Goal: Information Seeking & Learning: Find specific fact

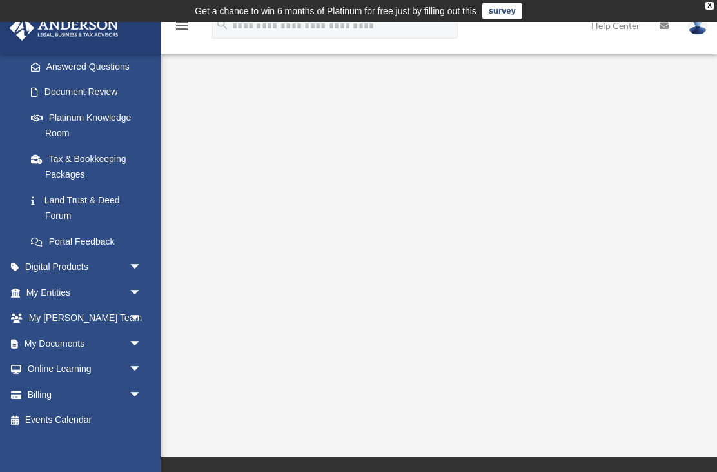
scroll to position [207, 0]
click at [129, 340] on span "arrow_drop_down" at bounding box center [142, 344] width 26 height 26
click at [62, 367] on link "Box" at bounding box center [89, 370] width 143 height 26
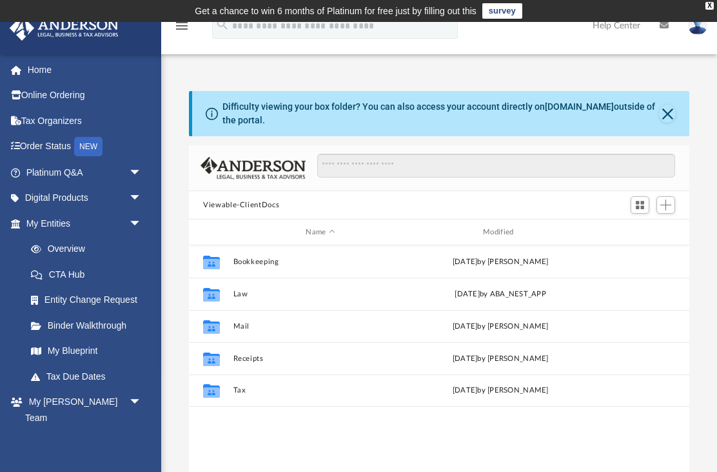
scroll to position [294, 501]
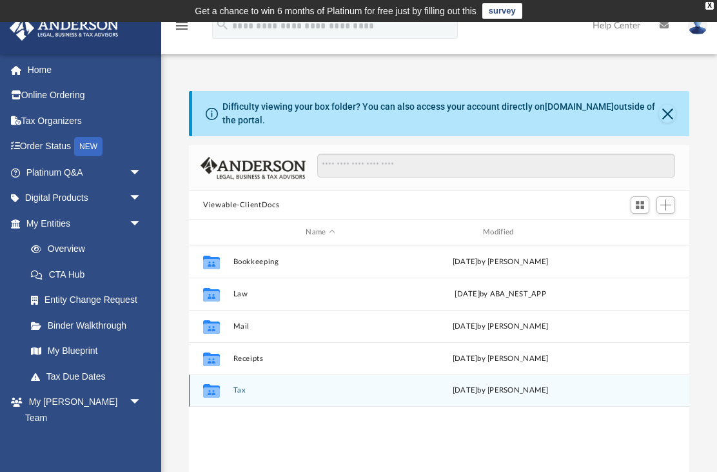
click at [210, 394] on icon "grid" at bounding box center [211, 391] width 17 height 14
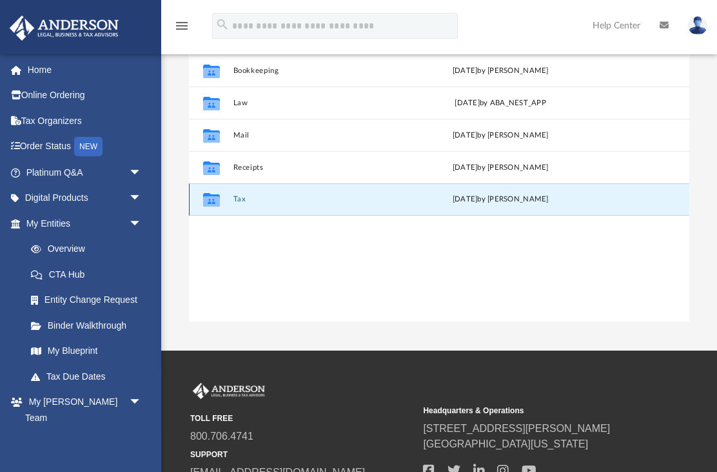
scroll to position [190, 0]
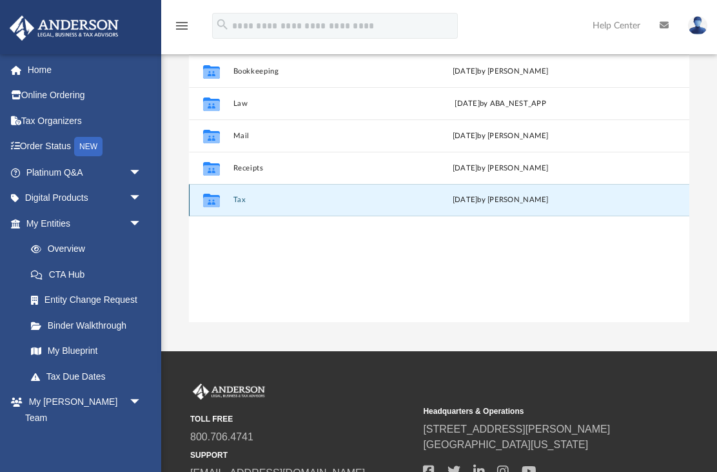
click at [215, 205] on icon "grid" at bounding box center [211, 202] width 17 height 10
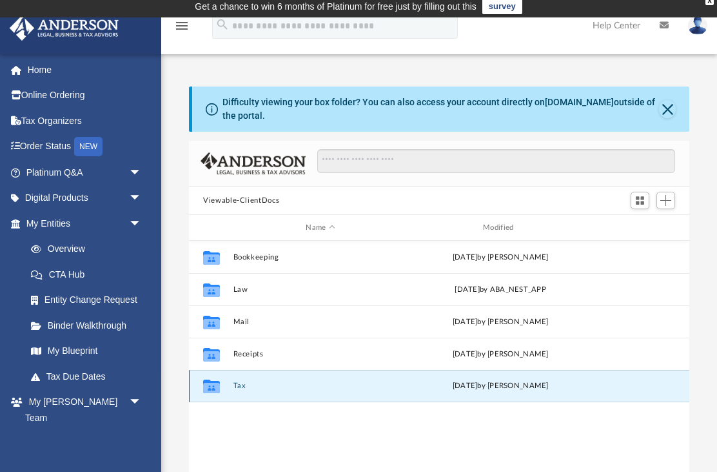
scroll to position [4, 0]
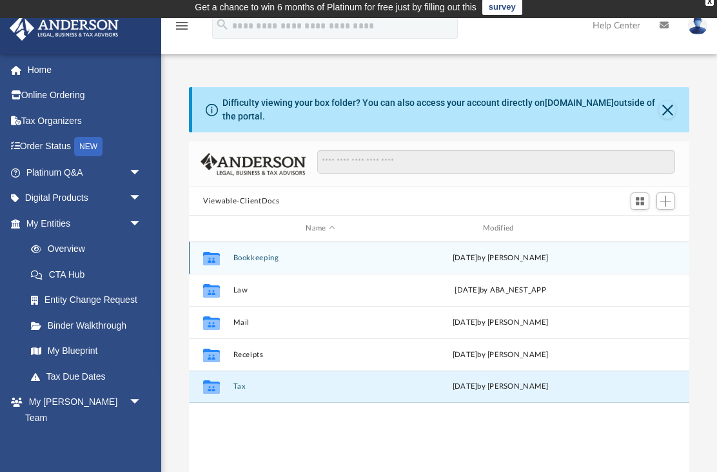
click at [217, 260] on icon "grid" at bounding box center [211, 259] width 17 height 10
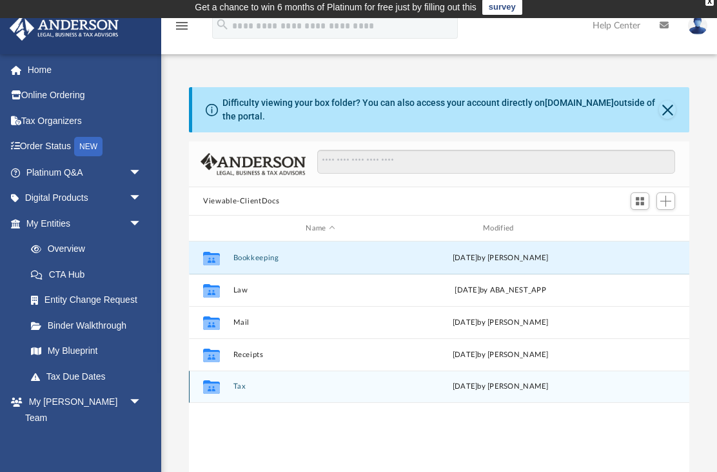
click at [218, 386] on icon "grid" at bounding box center [211, 388] width 17 height 10
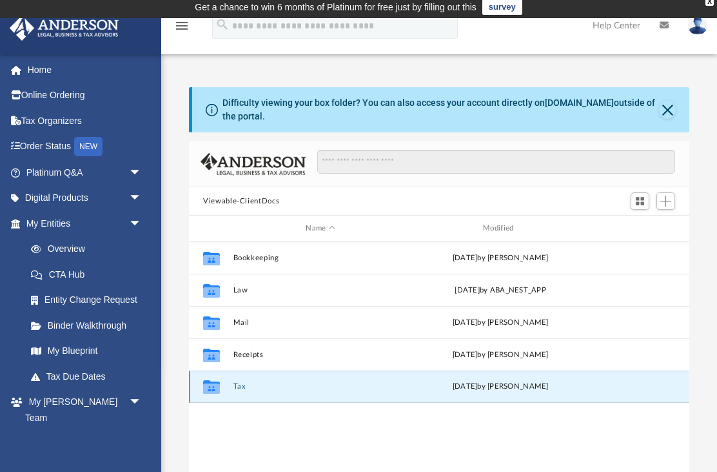
click at [486, 388] on div "Thu Jul 24 2025 by Charles Rogler" at bounding box center [501, 387] width 175 height 12
click at [308, 388] on button "Tax" at bounding box center [321, 386] width 175 height 8
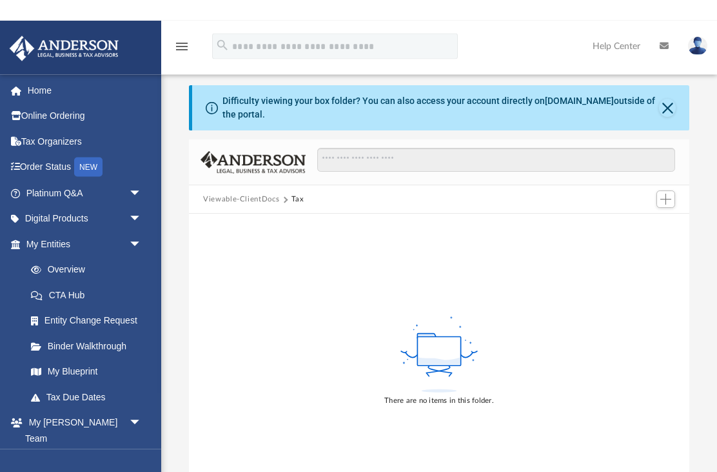
scroll to position [0, 0]
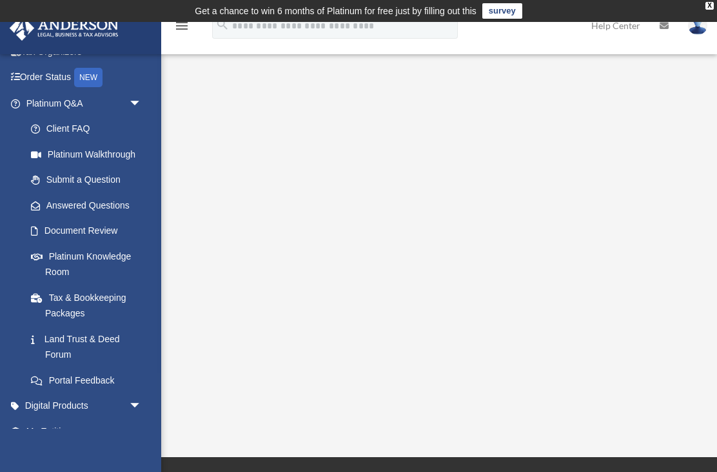
scroll to position [86, 0]
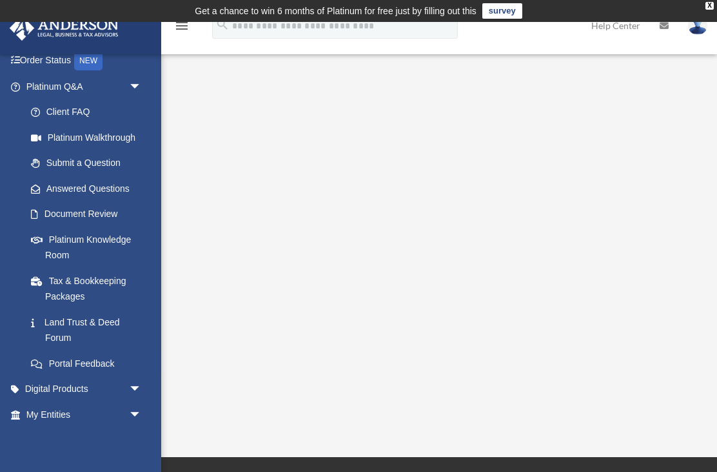
click at [131, 386] on span "arrow_drop_down" at bounding box center [142, 389] width 26 height 26
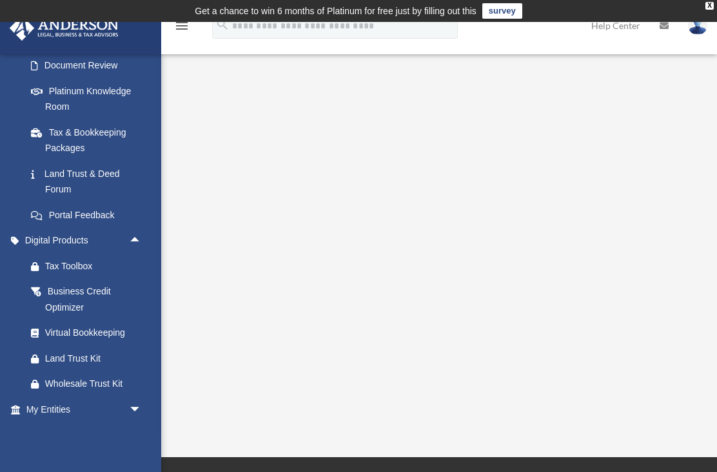
scroll to position [242, 0]
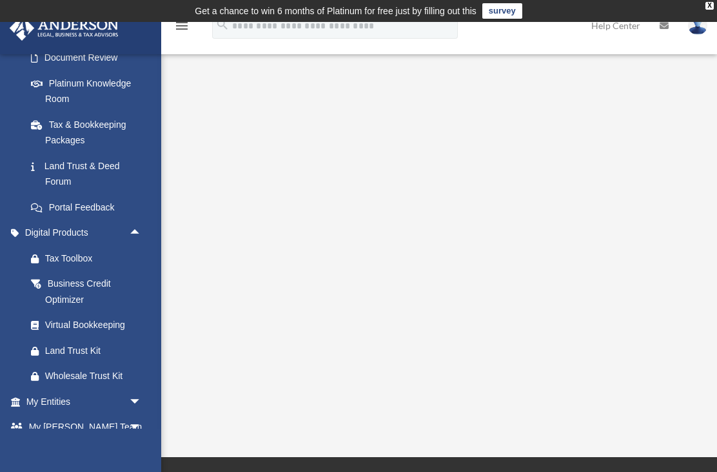
click at [134, 396] on span "arrow_drop_down" at bounding box center [142, 401] width 26 height 26
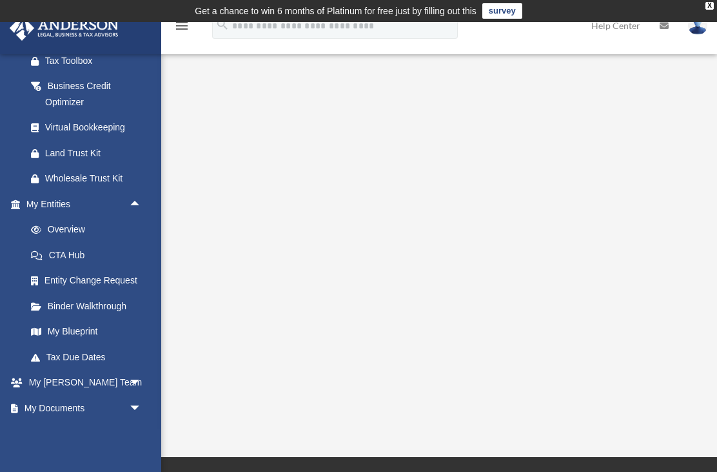
scroll to position [439, 0]
click at [48, 228] on link "Overview" at bounding box center [89, 230] width 143 height 26
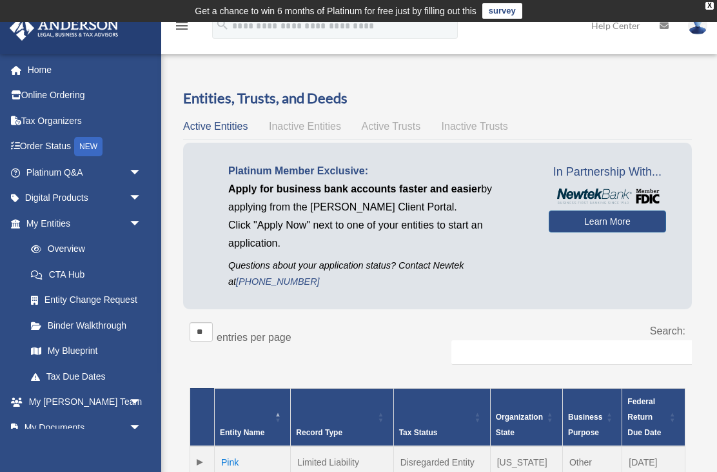
click at [44, 125] on link "Tax Organizers" at bounding box center [85, 121] width 152 height 26
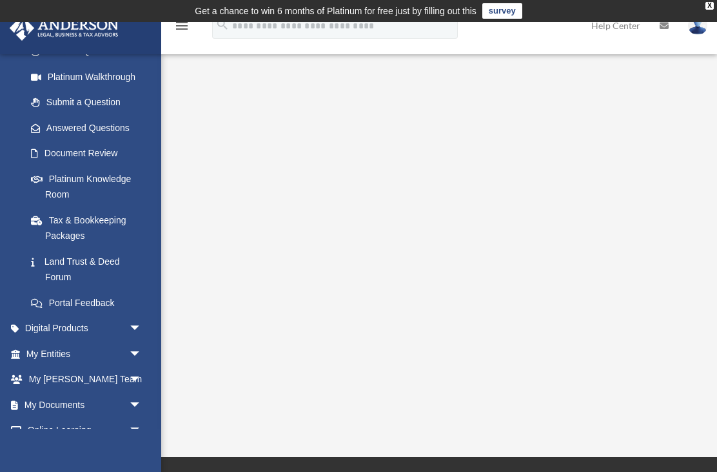
scroll to position [147, 0]
click at [134, 400] on span "arrow_drop_down" at bounding box center [142, 404] width 26 height 26
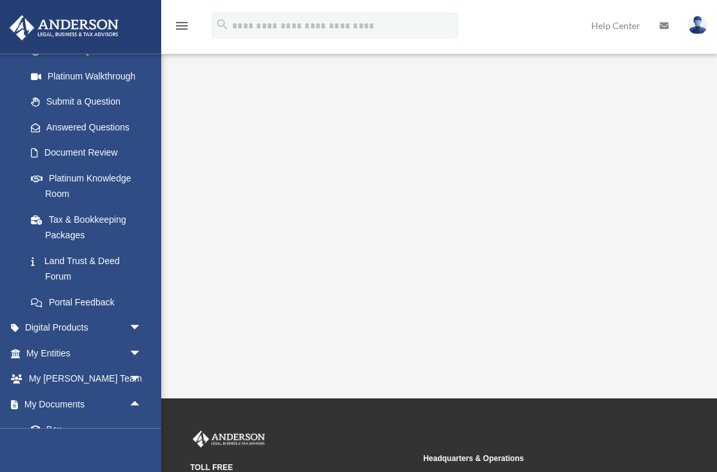
scroll to position [59, 0]
click at [137, 350] on span "arrow_drop_down" at bounding box center [142, 353] width 26 height 26
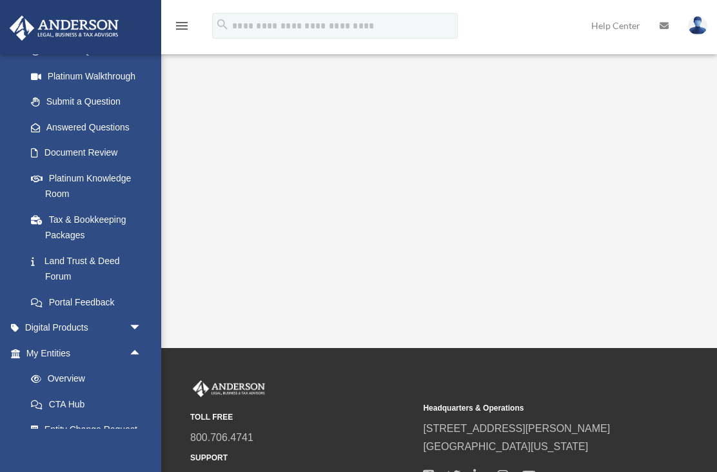
scroll to position [114, 0]
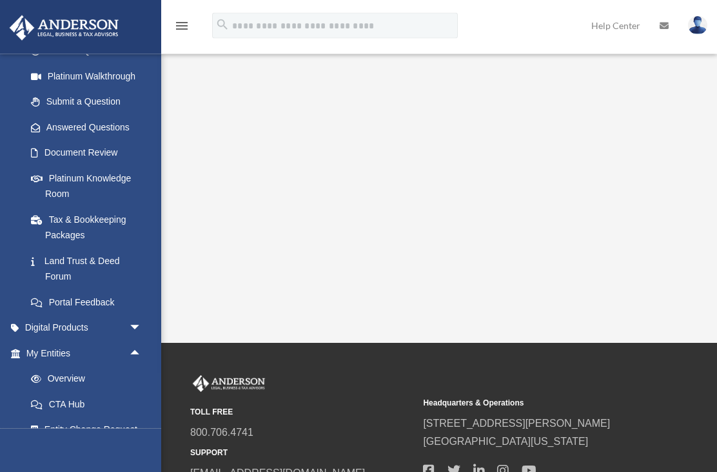
click at [134, 330] on span "arrow_drop_down" at bounding box center [142, 328] width 26 height 26
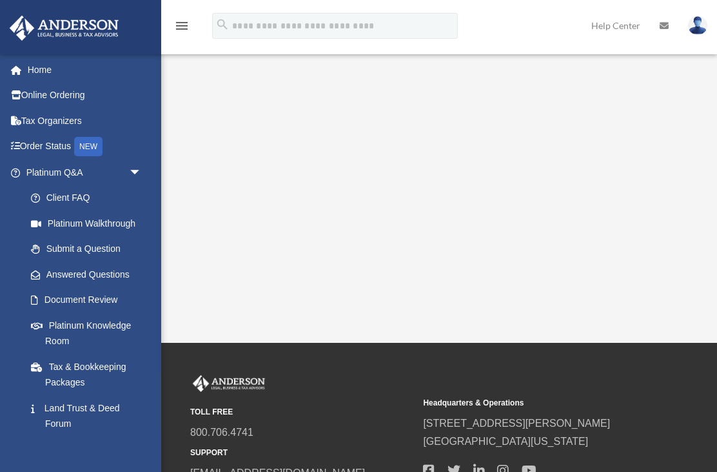
scroll to position [0, 0]
click at [104, 304] on link "Document Review" at bounding box center [89, 300] width 143 height 26
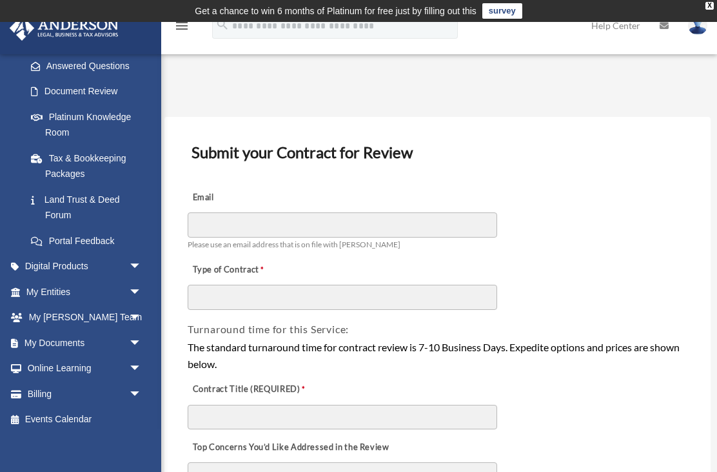
scroll to position [207, 0]
click at [134, 343] on span "arrow_drop_down" at bounding box center [142, 344] width 26 height 26
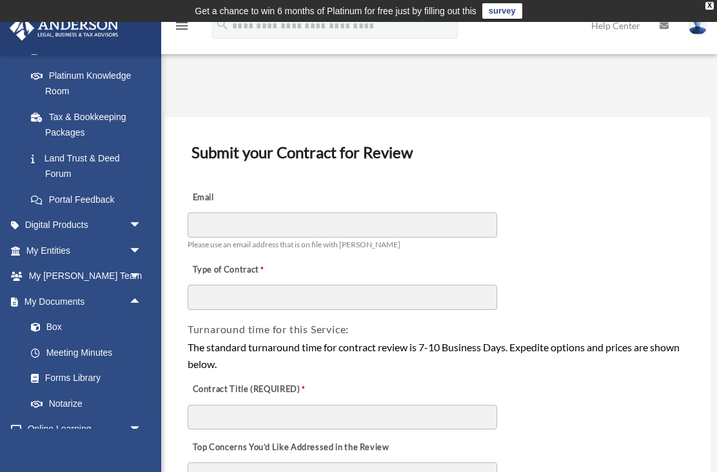
scroll to position [252, 0]
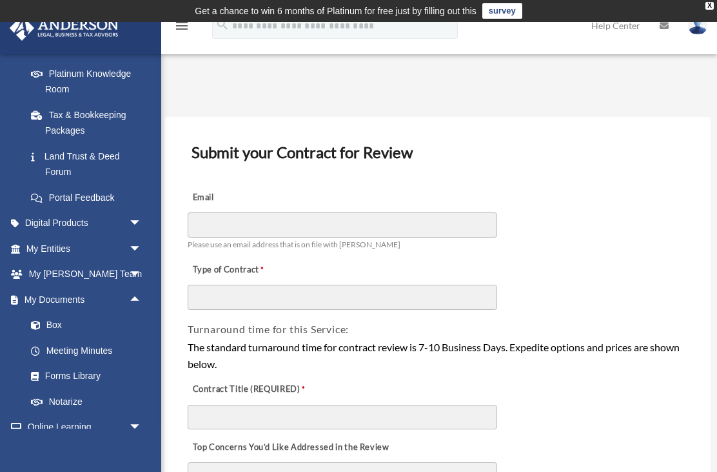
click at [81, 372] on link "Forms Library" at bounding box center [89, 376] width 143 height 26
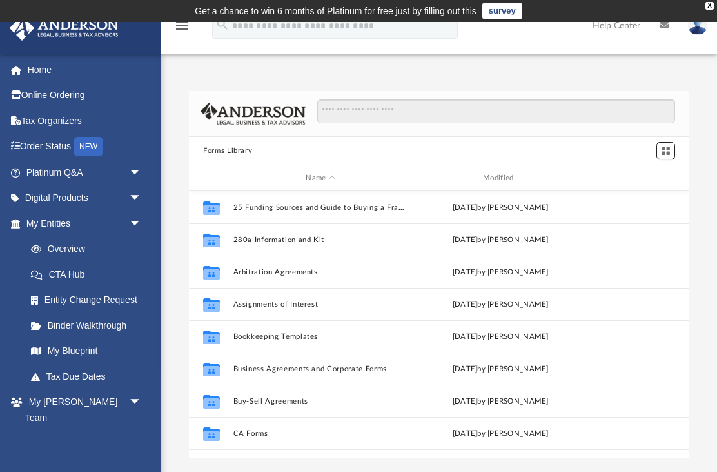
click at [664, 153] on span "Switch to Grid View" at bounding box center [666, 150] width 11 height 11
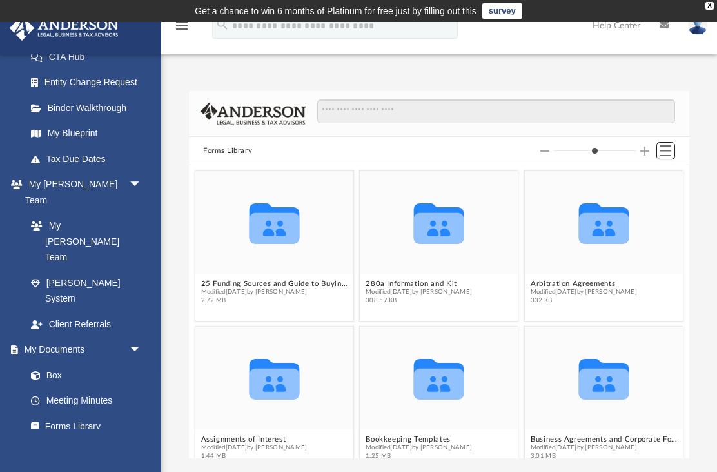
scroll to position [234, 0]
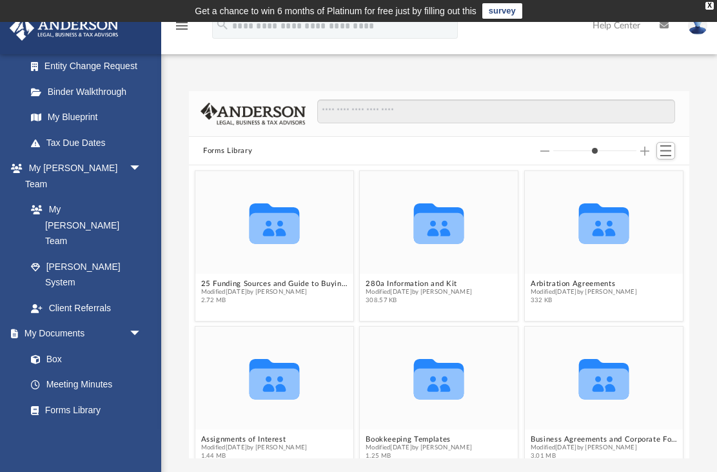
click at [59, 346] on link "Box" at bounding box center [83, 359] width 130 height 26
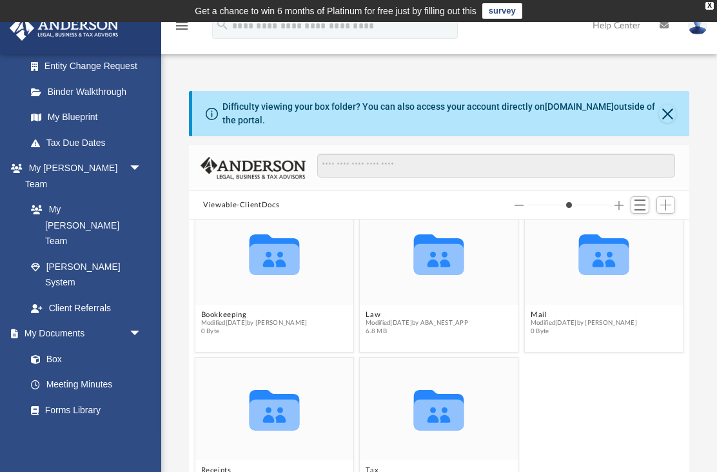
scroll to position [23, 0]
click at [443, 266] on icon "grid" at bounding box center [439, 254] width 50 height 41
click at [441, 261] on icon "grid" at bounding box center [439, 254] width 50 height 41
click at [438, 254] on icon "grid" at bounding box center [439, 259] width 50 height 31
click at [283, 262] on icon "grid" at bounding box center [275, 254] width 50 height 41
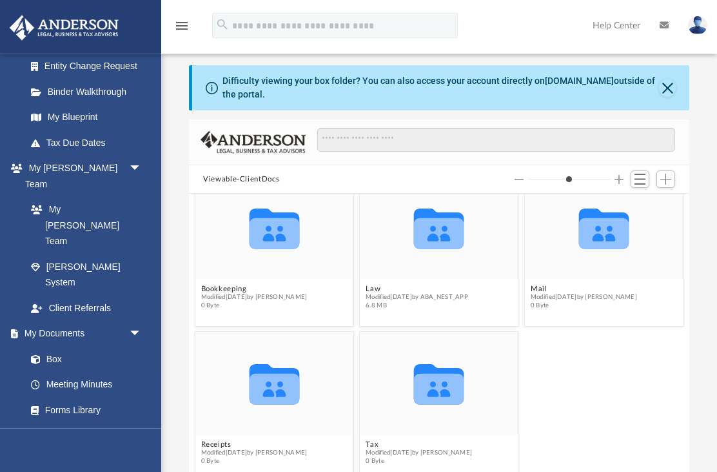
scroll to position [24, 0]
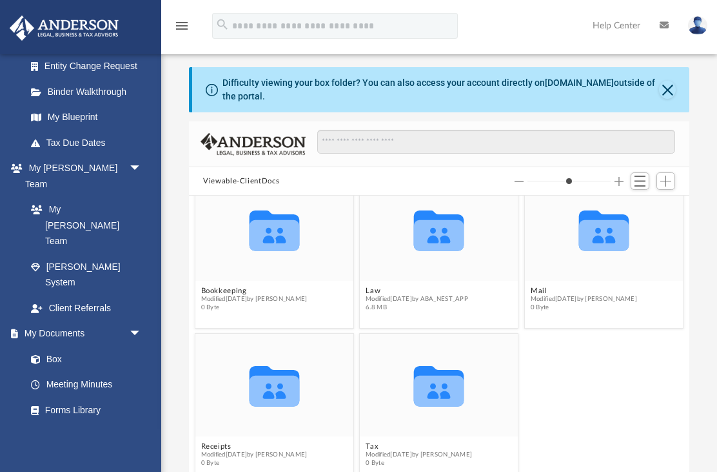
click at [441, 392] on icon "grid" at bounding box center [439, 390] width 50 height 31
click at [436, 448] on button "Tax" at bounding box center [419, 446] width 106 height 8
type input "*"
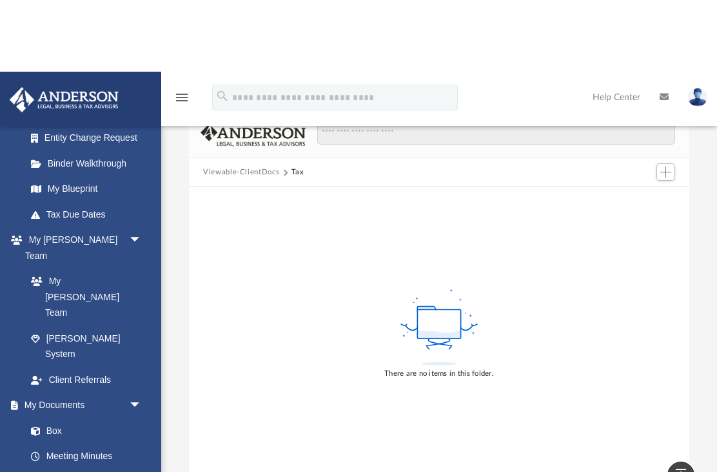
scroll to position [0, 0]
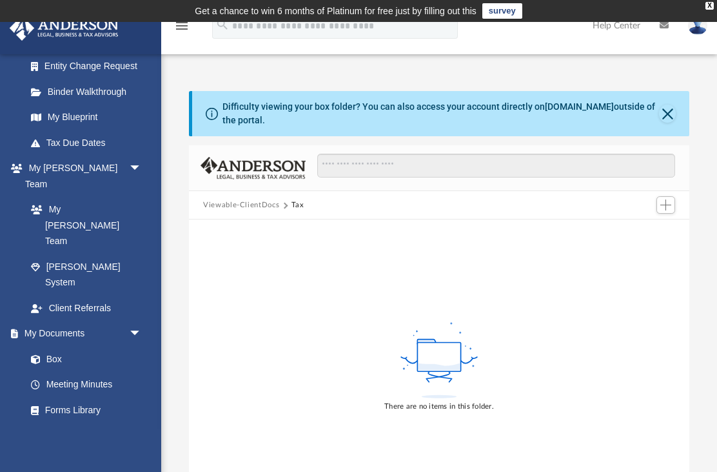
click at [94, 397] on link "Forms Library" at bounding box center [83, 410] width 130 height 26
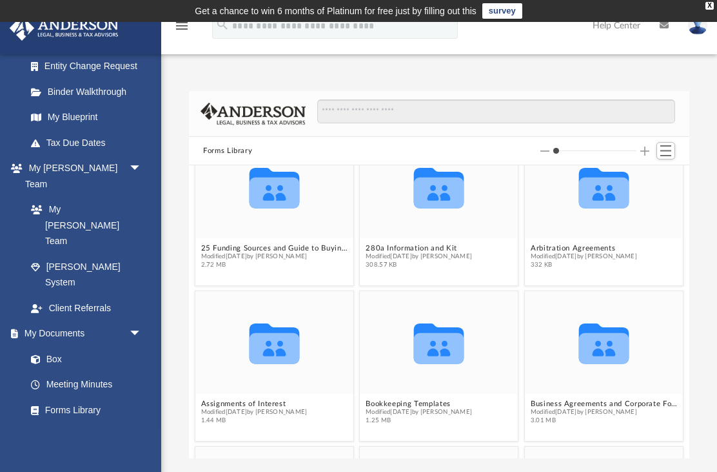
scroll to position [39, 0]
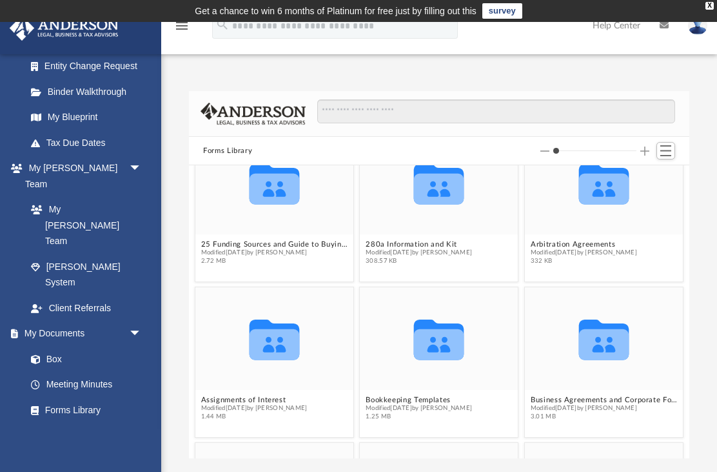
click at [79, 346] on link "Box" at bounding box center [83, 359] width 130 height 26
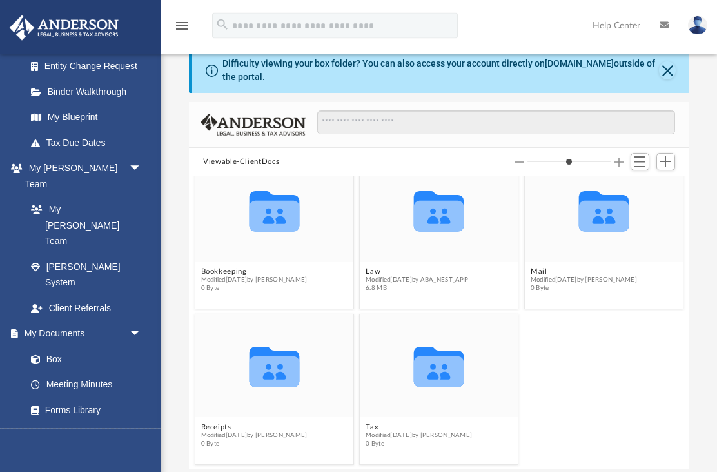
scroll to position [43, 0]
click at [446, 221] on icon "grid" at bounding box center [439, 211] width 50 height 41
click at [466, 283] on span "Modified Fri Aug 8 2025 by ABA_NEST_APP" at bounding box center [417, 279] width 103 height 8
click at [446, 214] on icon "grid" at bounding box center [439, 211] width 50 height 41
click at [465, 214] on icon "Collaborated Folder" at bounding box center [439, 210] width 95 height 62
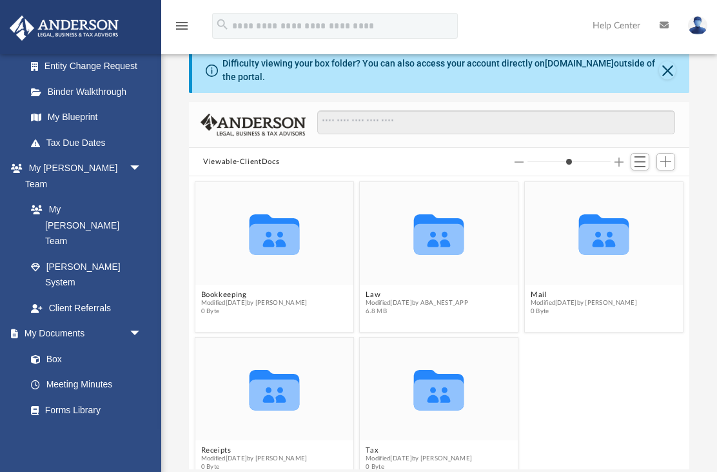
scroll to position [0, 0]
click at [452, 222] on icon "grid" at bounding box center [439, 234] width 50 height 41
click at [450, 214] on icon "Collaborated Folder" at bounding box center [439, 234] width 95 height 62
type input "*"
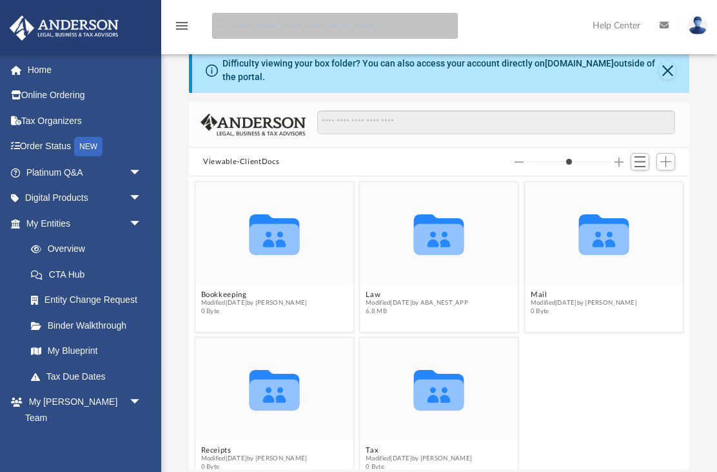
click at [330, 32] on input "search" at bounding box center [335, 26] width 246 height 26
type input "**********"
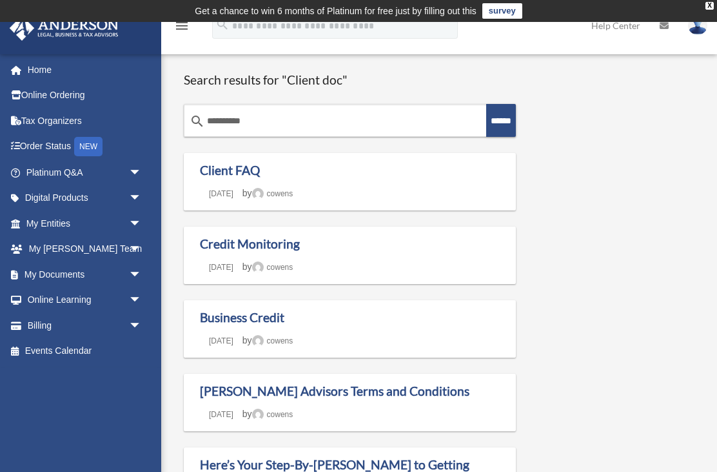
click at [131, 221] on span "arrow_drop_down" at bounding box center [142, 223] width 26 height 26
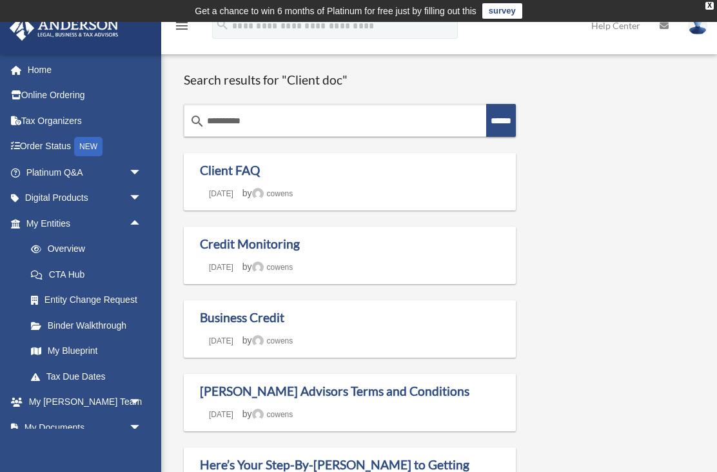
click at [86, 346] on link "My Blueprint" at bounding box center [89, 351] width 143 height 26
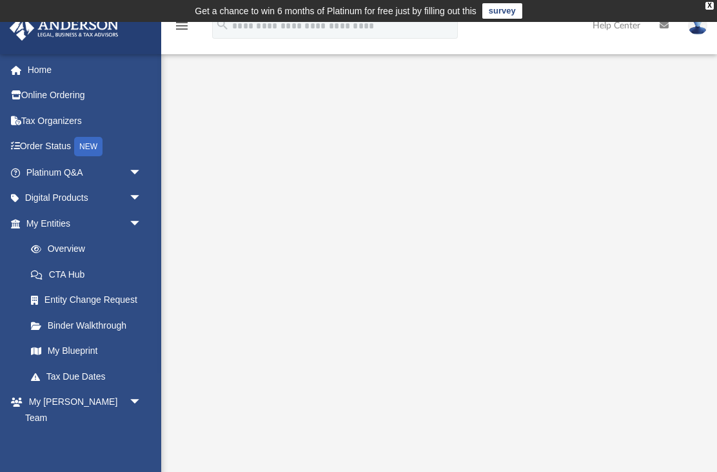
scroll to position [115, 0]
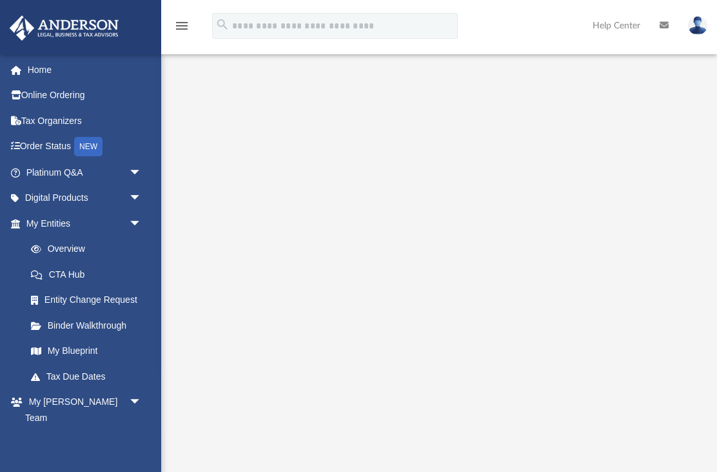
click at [111, 325] on link "Binder Walkthrough" at bounding box center [89, 325] width 143 height 26
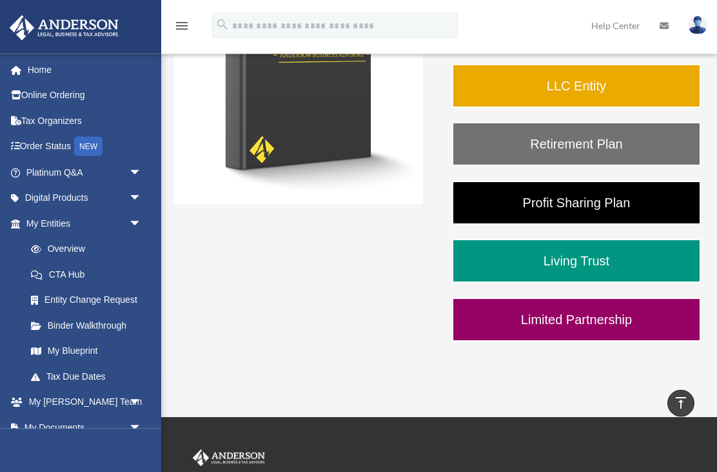
scroll to position [261, 0]
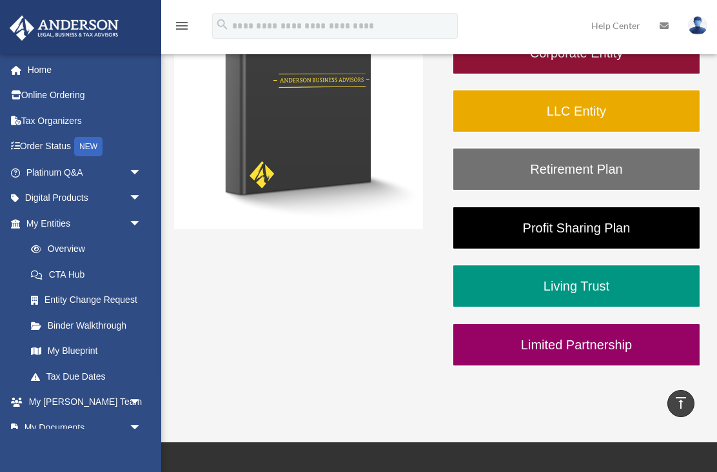
click at [129, 426] on span "arrow_drop_down" at bounding box center [142, 427] width 26 height 26
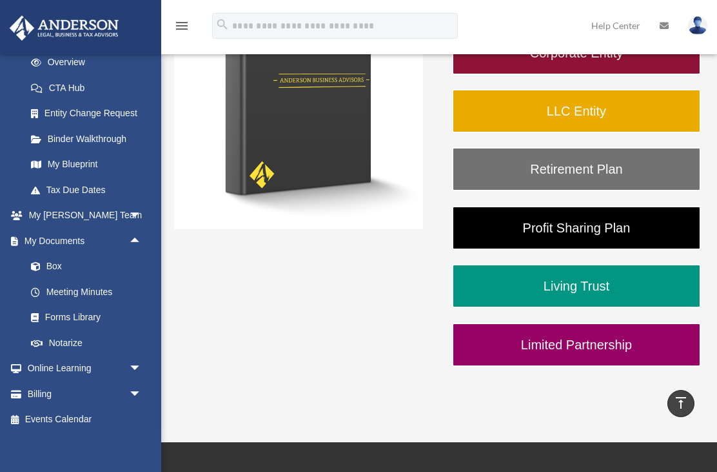
scroll to position [186, 0]
click at [58, 269] on link "Box" at bounding box center [89, 267] width 143 height 26
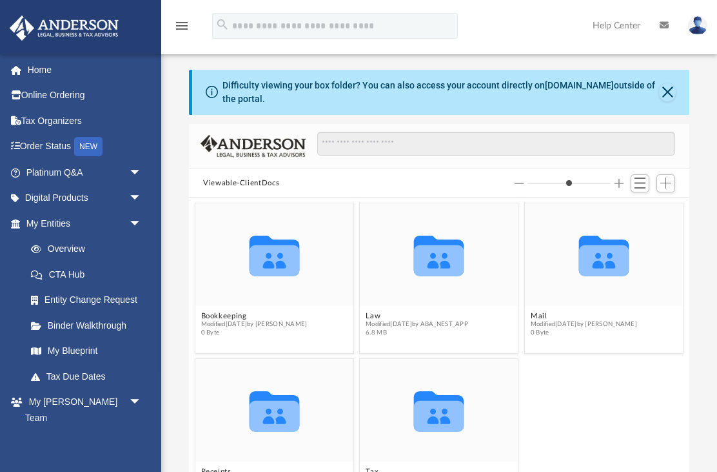
scroll to position [1, 1]
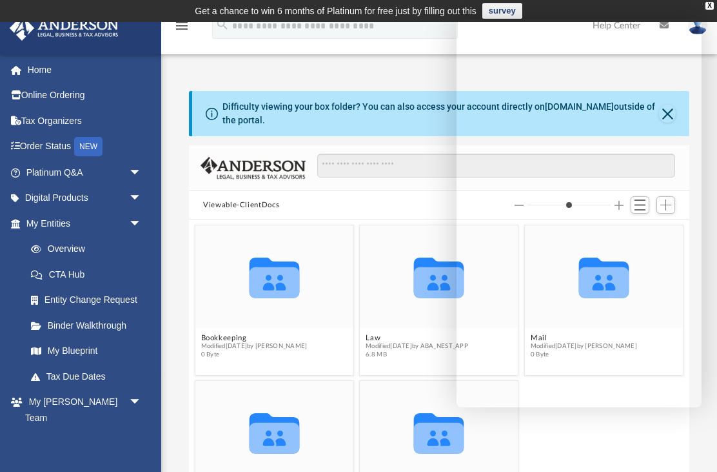
click at [144, 444] on div "dianamdarling@gmail.com Sign Out dianamdarling@gmail.com Home Online Ordering T…" at bounding box center [80, 290] width 161 height 472
click at [134, 194] on span "arrow_drop_down" at bounding box center [142, 198] width 26 height 26
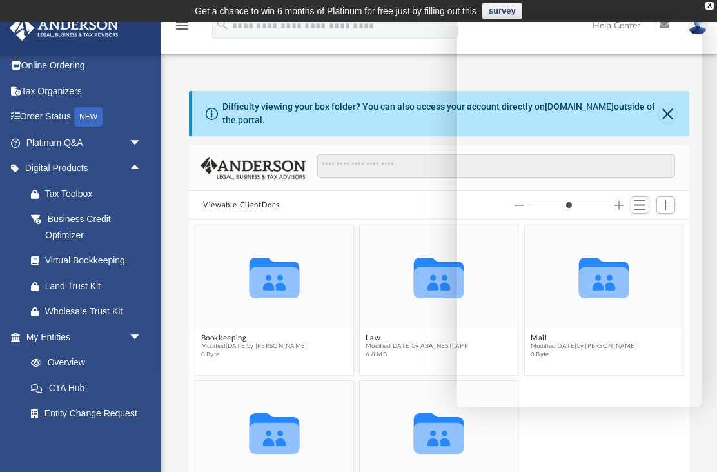
scroll to position [32, 0]
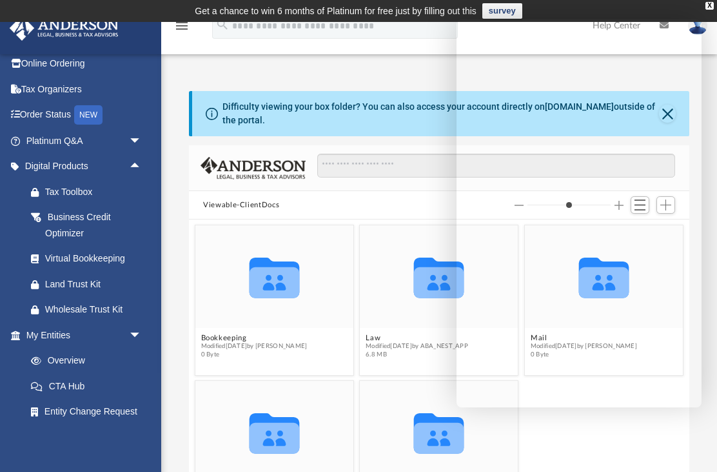
click at [112, 311] on div "Wholesale Trust Kit" at bounding box center [95, 309] width 100 height 16
click at [550, 436] on div "Collaborated Folder Receipts Modified Thu Jul 24 2025 by Charles Rogler 0 Byte …" at bounding box center [439, 455] width 495 height 156
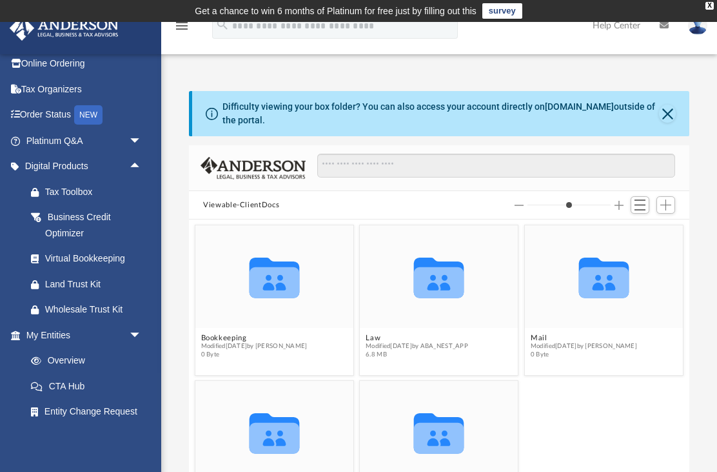
click at [446, 287] on icon "grid" at bounding box center [439, 277] width 50 height 41
click at [456, 352] on span "6.8 MB" at bounding box center [417, 354] width 103 height 8
click at [442, 294] on icon "grid" at bounding box center [439, 282] width 50 height 31
click at [445, 274] on icon "grid" at bounding box center [439, 282] width 50 height 31
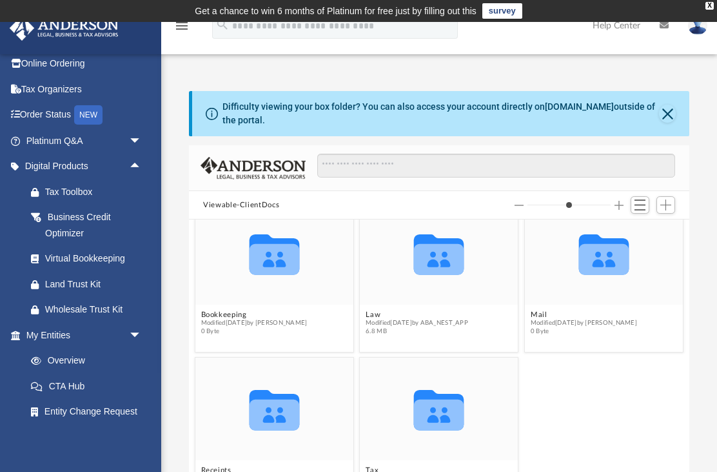
scroll to position [23, 0]
click at [453, 281] on icon "Collaborated Folder" at bounding box center [439, 254] width 95 height 62
click at [453, 280] on icon "Collaborated Folder" at bounding box center [439, 254] width 95 height 62
click at [458, 285] on div "Collaborated Folder" at bounding box center [440, 253] width 158 height 103
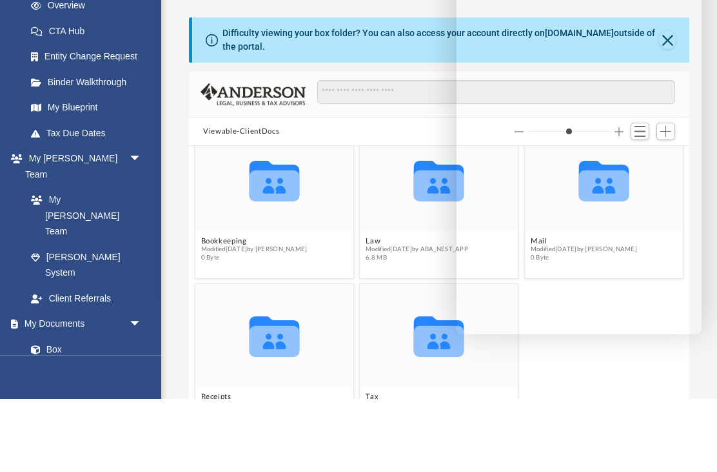
scroll to position [74, 0]
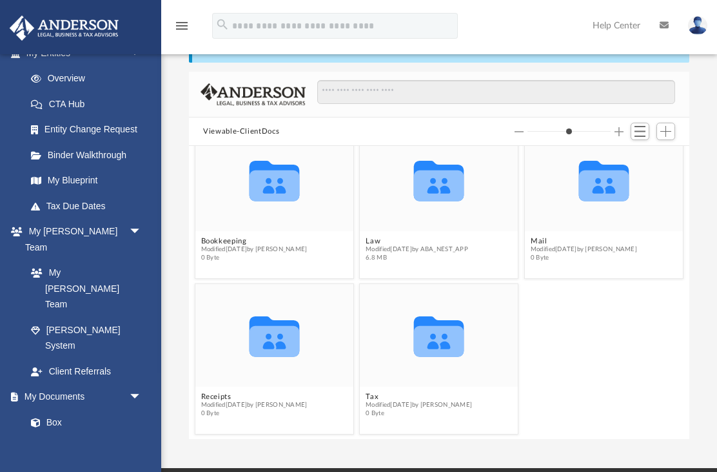
click at [454, 197] on icon "grid" at bounding box center [439, 185] width 50 height 31
click at [458, 193] on icon "grid" at bounding box center [439, 185] width 50 height 31
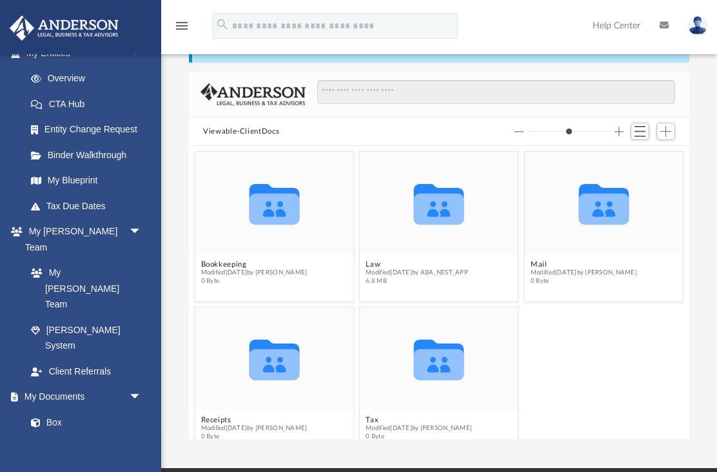
scroll to position [0, 0]
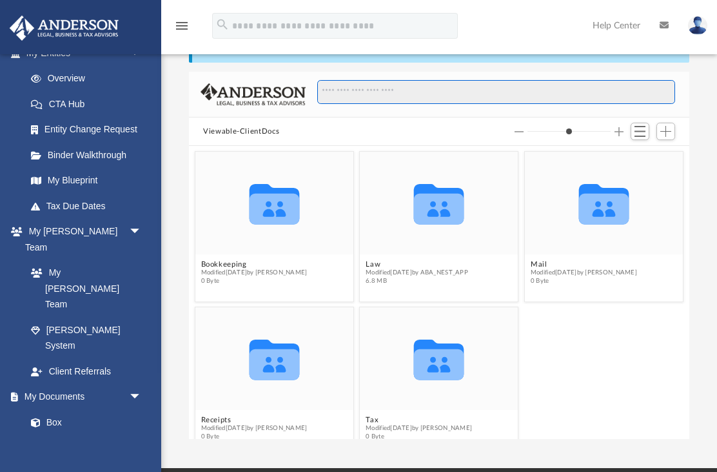
click at [388, 95] on input "Search files and folders" at bounding box center [496, 92] width 358 height 25
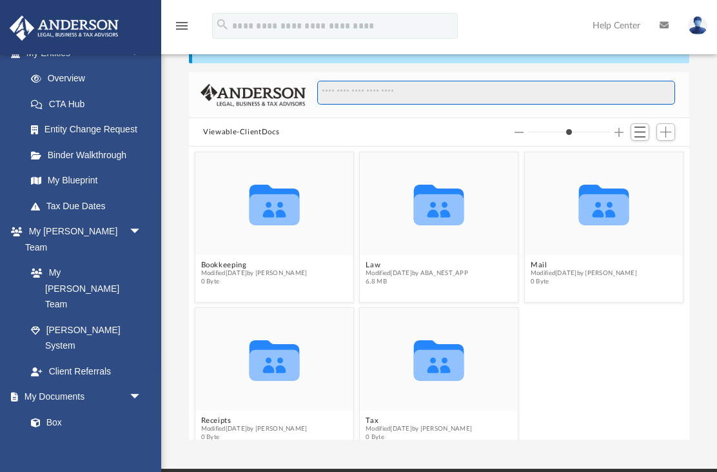
type input "*"
type input "**"
type input "*"
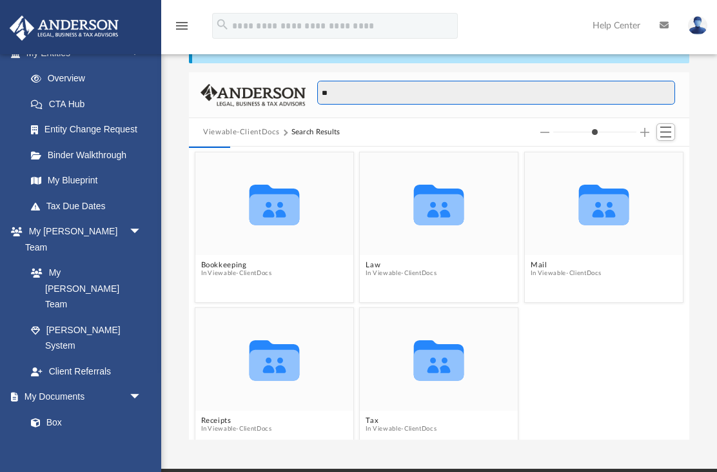
type input "*"
type input "**"
type input "*"
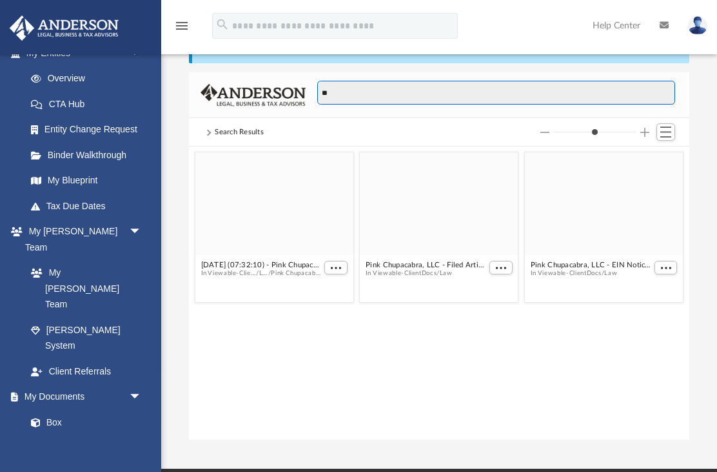
type input "***"
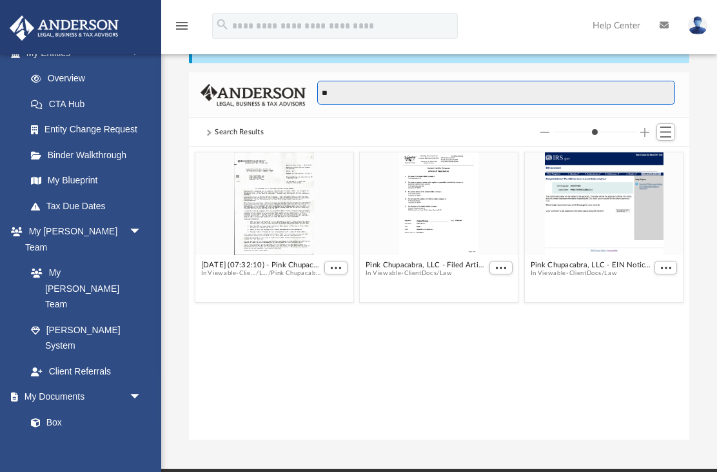
type input "*"
type input "***"
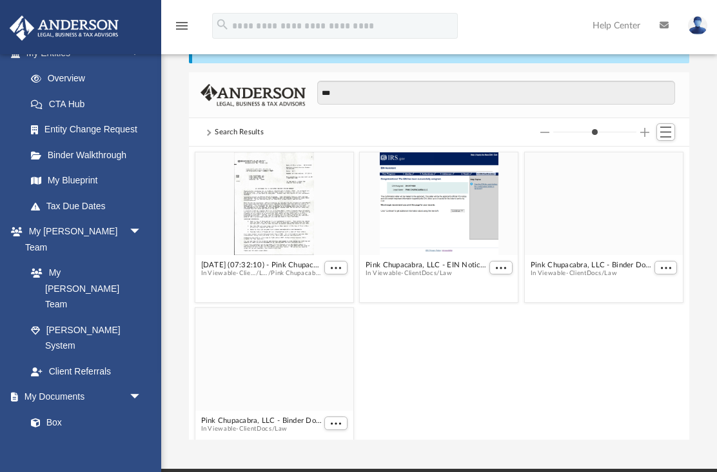
scroll to position [74, 0]
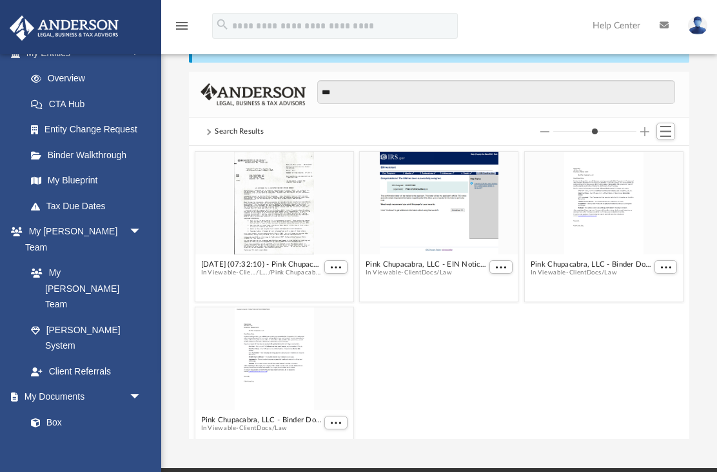
click at [441, 214] on div "grid" at bounding box center [440, 203] width 158 height 103
click at [439, 212] on div "grid" at bounding box center [440, 203] width 158 height 103
click at [458, 268] on span "Pink Chupacabra, LLC - EIN Notice.pdf" at bounding box center [426, 264] width 121 height 8
click at [503, 264] on span "More options" at bounding box center [501, 267] width 10 height 6
click at [486, 294] on li "Preview" at bounding box center [486, 290] width 37 height 14
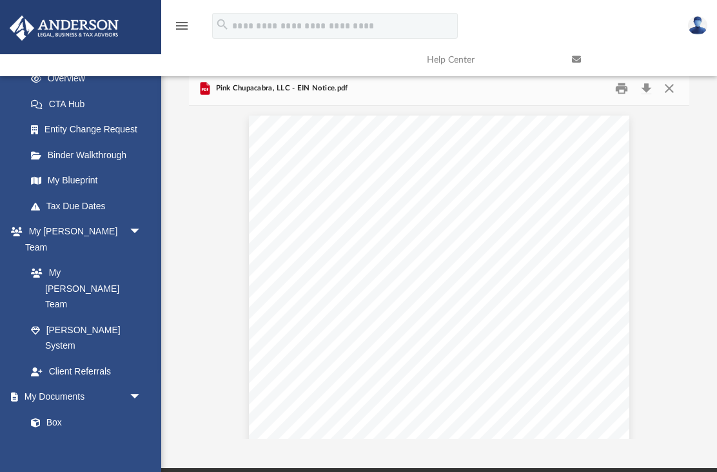
click at [672, 93] on button "Close" at bounding box center [669, 89] width 23 height 20
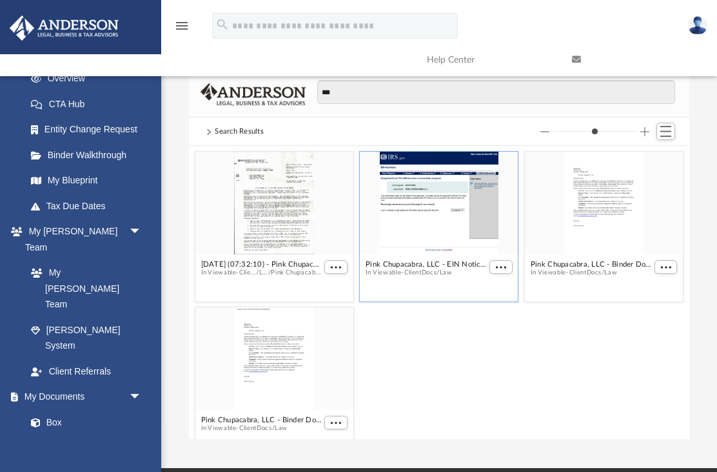
click at [338, 270] on button "More options" at bounding box center [336, 267] width 23 height 14
click at [321, 295] on li "Preview" at bounding box center [321, 290] width 37 height 14
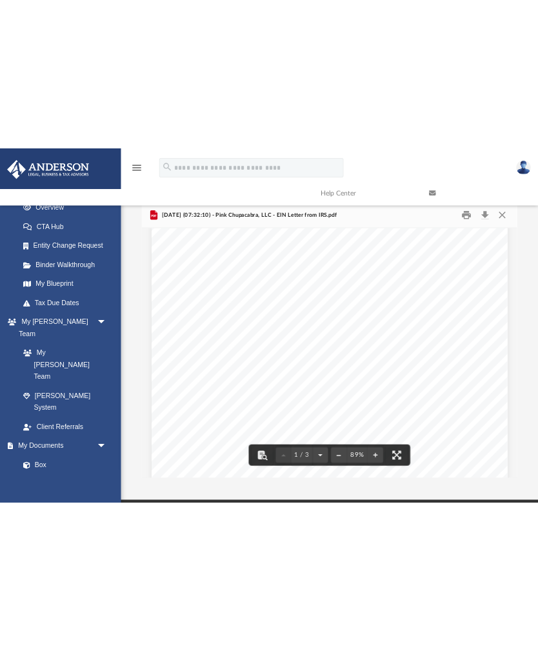
scroll to position [0, 0]
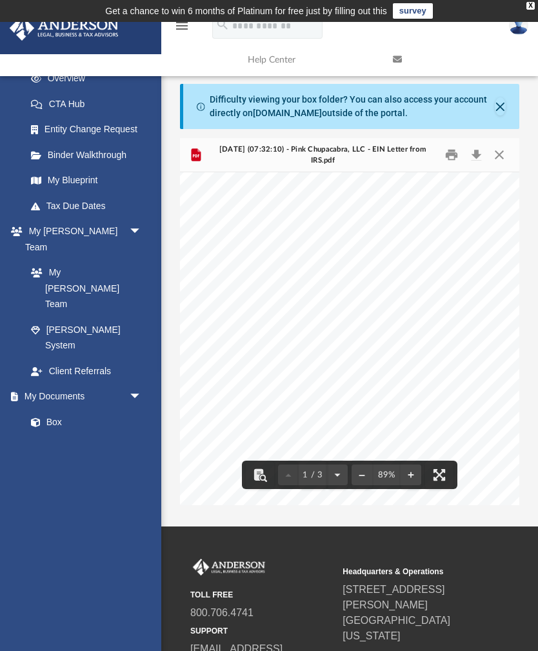
type input "*"
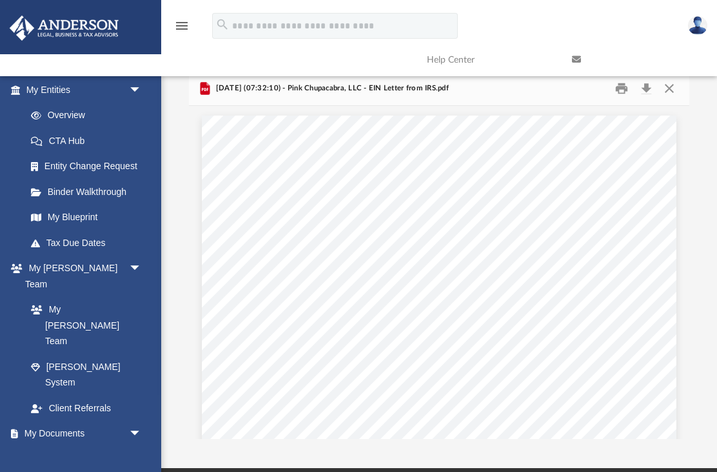
click at [667, 92] on button "Close" at bounding box center [669, 89] width 23 height 20
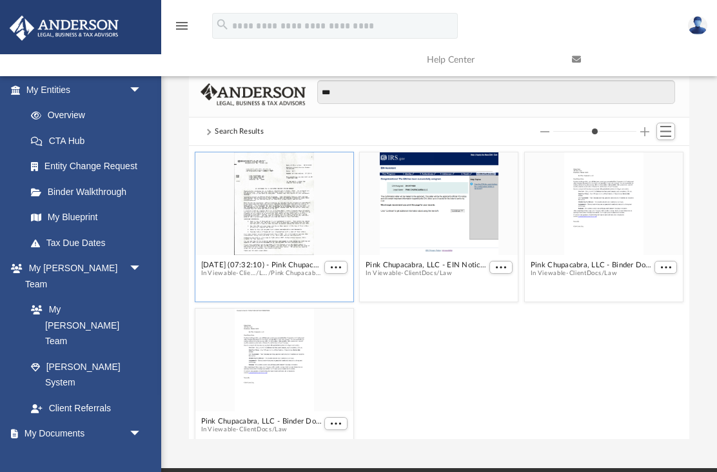
click at [608, 208] on div "grid" at bounding box center [604, 203] width 158 height 103
click at [663, 266] on span "More options" at bounding box center [666, 267] width 10 height 6
click at [652, 291] on li "Preview" at bounding box center [651, 290] width 37 height 14
type input "*"
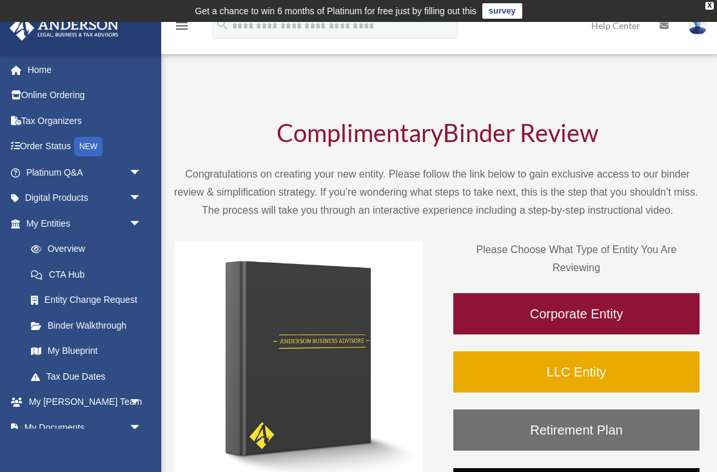
click at [710, 13] on td "Get a chance to win 6 months of Platinum for free just by filling out this surv…" at bounding box center [358, 11] width 717 height 22
click at [705, 12] on td "Get a chance to win 6 months of Platinum for free just by filling out this surv…" at bounding box center [358, 11] width 717 height 22
click at [710, 5] on div "X" at bounding box center [710, 6] width 8 height 8
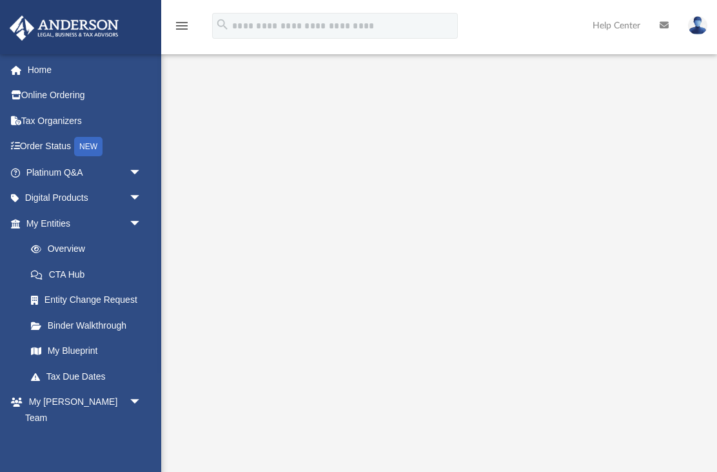
scroll to position [157, 0]
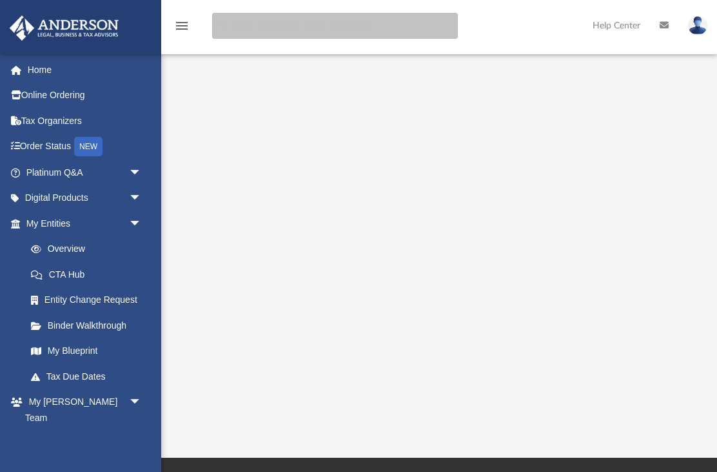
click at [319, 35] on input "search" at bounding box center [335, 26] width 246 height 26
type input "***"
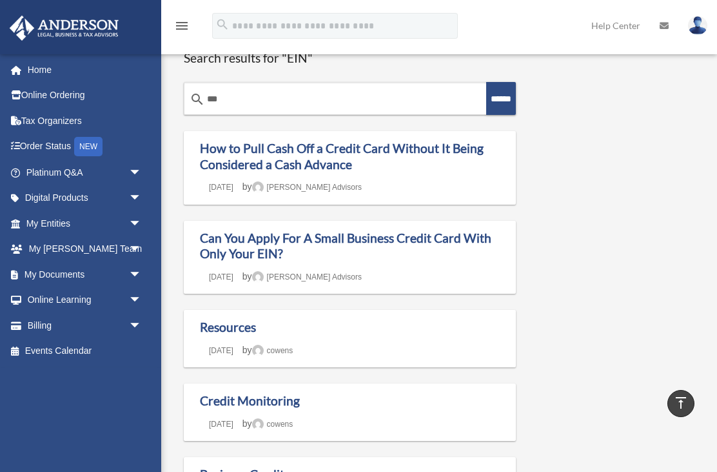
click at [286, 106] on input "***" at bounding box center [336, 99] width 302 height 31
type input "*"
click at [131, 272] on span "arrow_drop_down" at bounding box center [142, 274] width 26 height 26
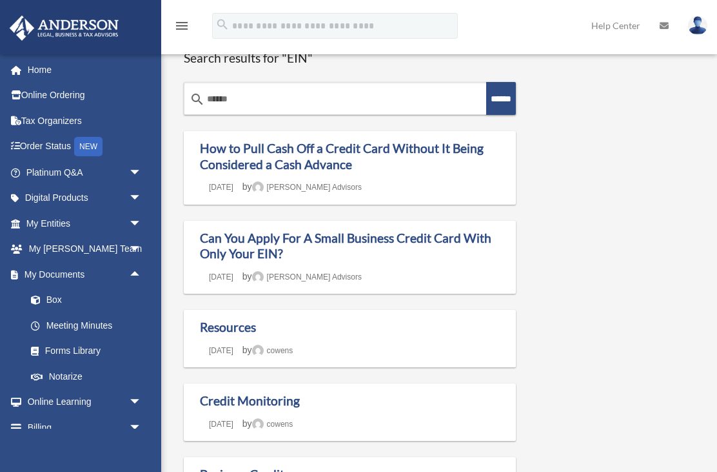
click at [64, 302] on link "Box" at bounding box center [89, 300] width 143 height 26
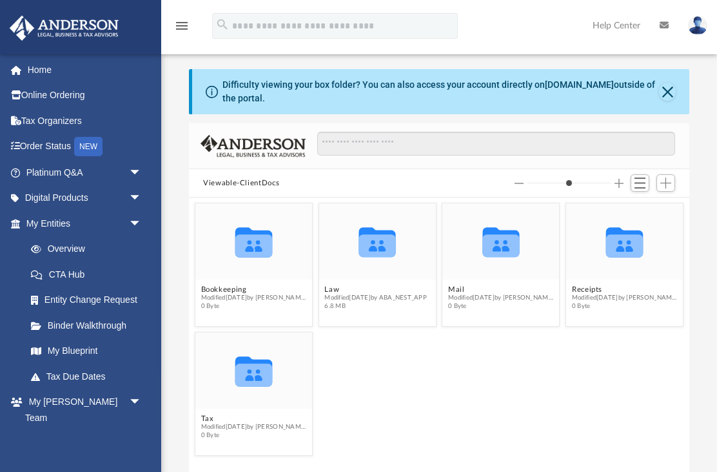
scroll to position [294, 501]
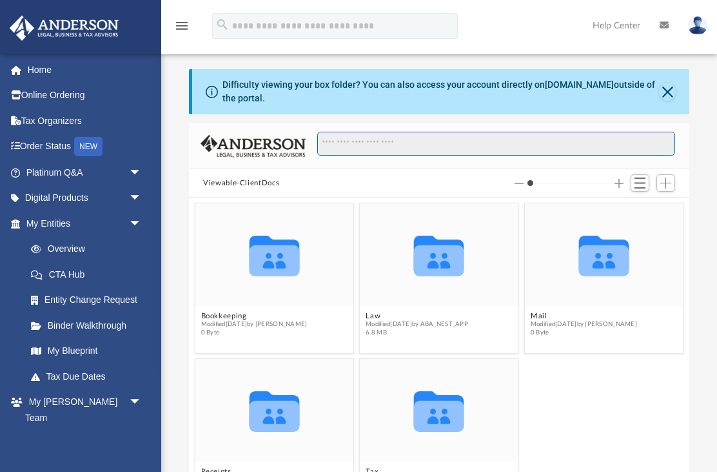
click at [435, 152] on input "Search files and folders" at bounding box center [496, 144] width 358 height 25
type input "**********"
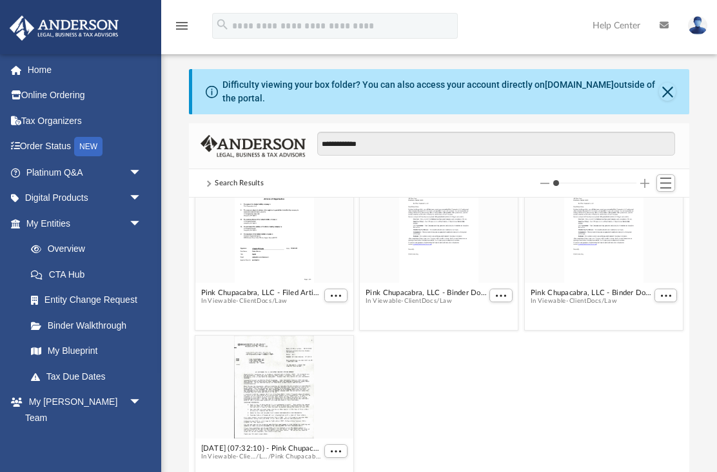
scroll to position [23, 0]
click at [335, 452] on span "More options" at bounding box center [336, 451] width 10 height 6
click at [333, 404] on li "Preview" at bounding box center [321, 407] width 37 height 14
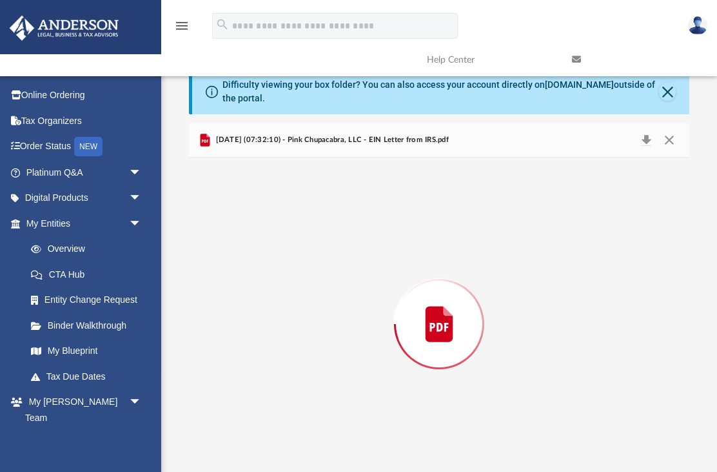
scroll to position [19, 0]
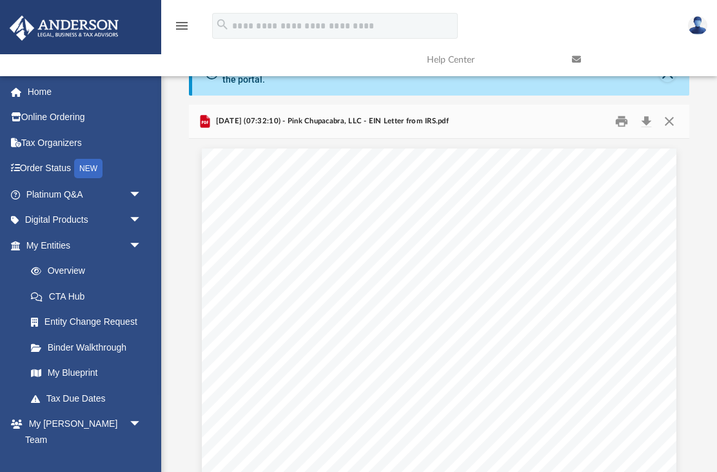
click at [676, 123] on button "Close" at bounding box center [669, 122] width 23 height 20
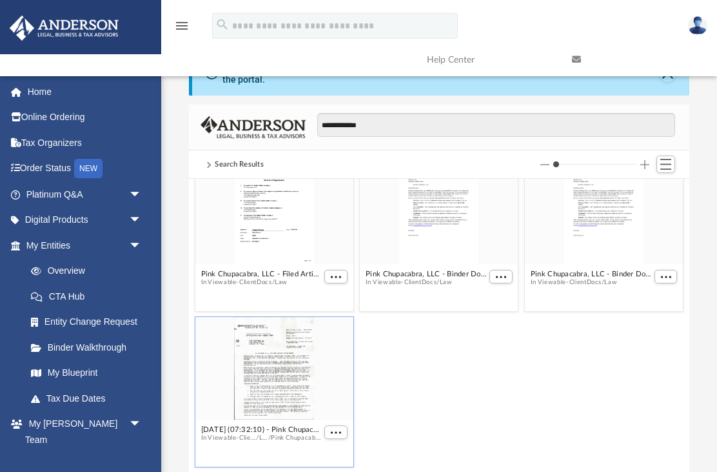
click at [337, 275] on span "More options" at bounding box center [336, 277] width 10 height 6
click at [326, 302] on li "Preview" at bounding box center [321, 300] width 37 height 14
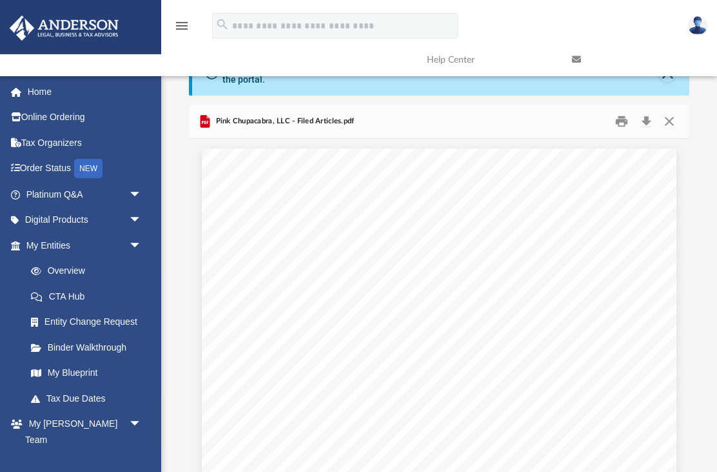
scroll to position [0, 0]
click at [672, 125] on button "Close" at bounding box center [669, 122] width 23 height 20
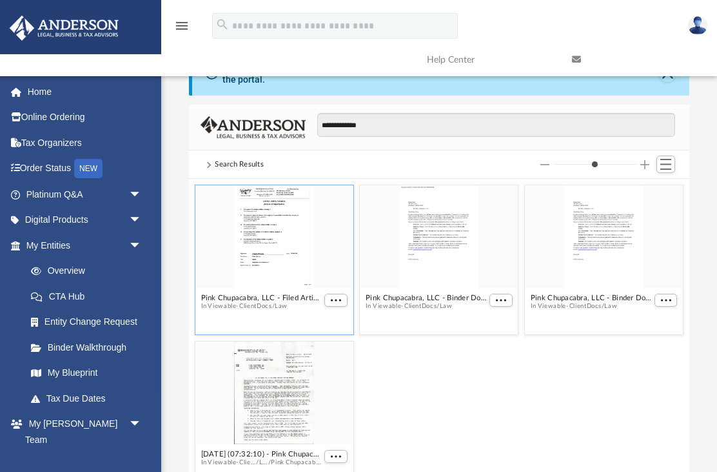
click at [670, 301] on span "More options" at bounding box center [666, 300] width 10 height 6
click at [657, 323] on li "Preview" at bounding box center [651, 323] width 37 height 14
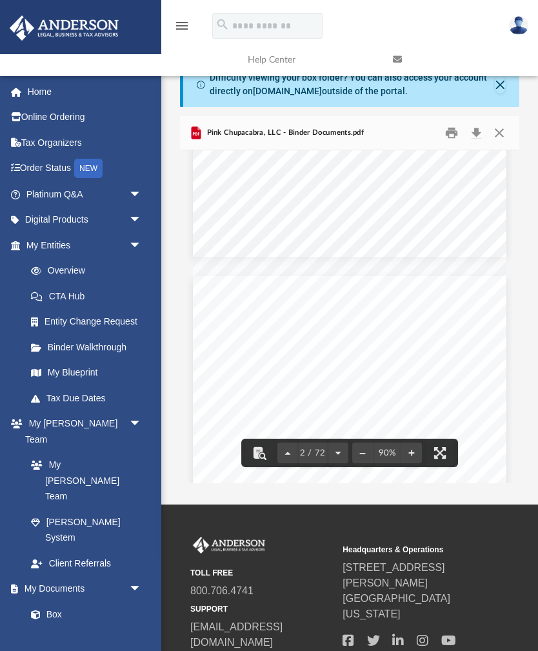
type input "*"
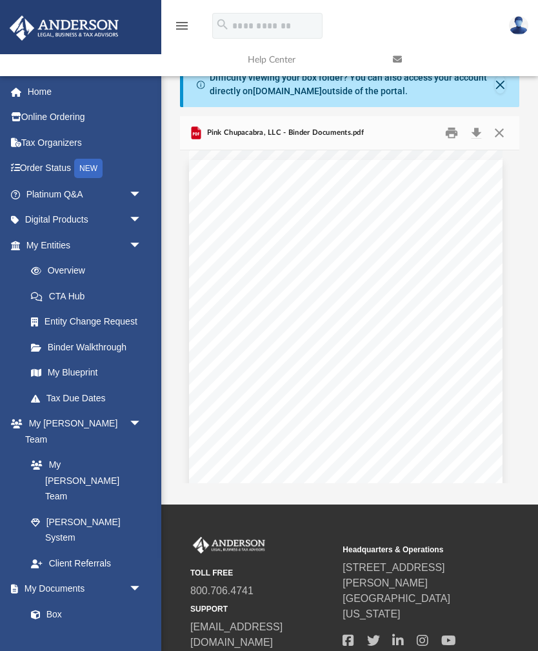
scroll to position [504, 0]
click at [474, 137] on button "Download" at bounding box center [475, 133] width 23 height 20
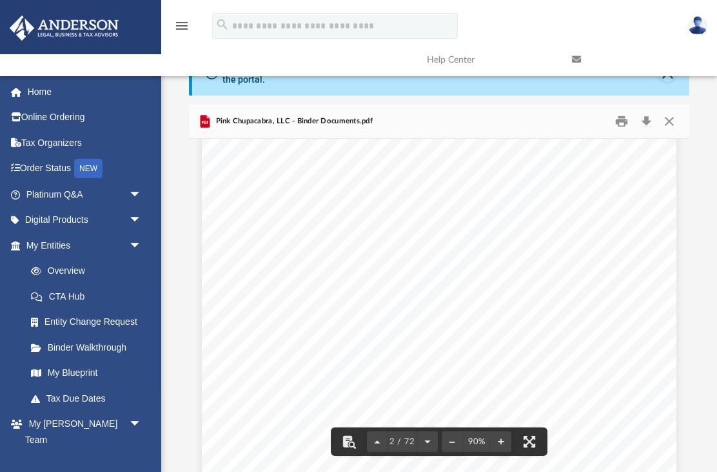
scroll to position [939, -1]
type input "*"
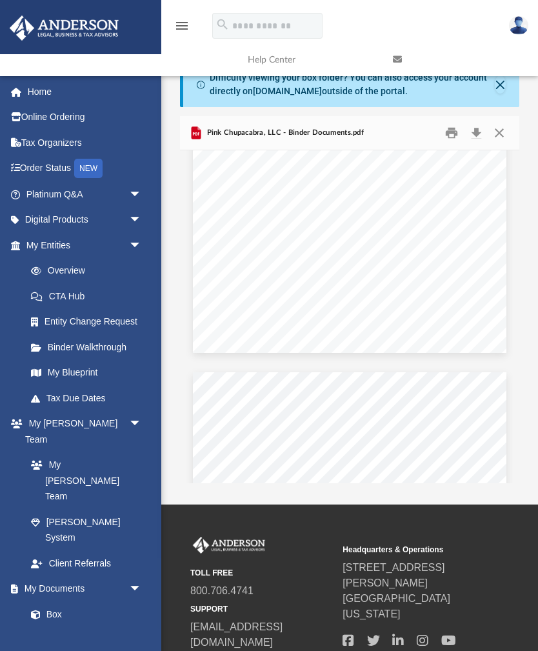
scroll to position [0, 0]
click at [472, 471] on div "TOLL FREE 800.706.4741 SUPPORT info@andersonadvisors.com Headquarters & Operati…" at bounding box center [350, 605] width 338 height 136
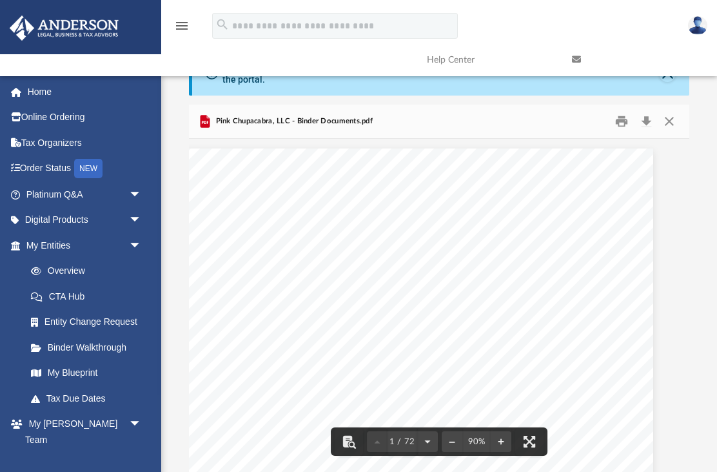
scroll to position [0, 25]
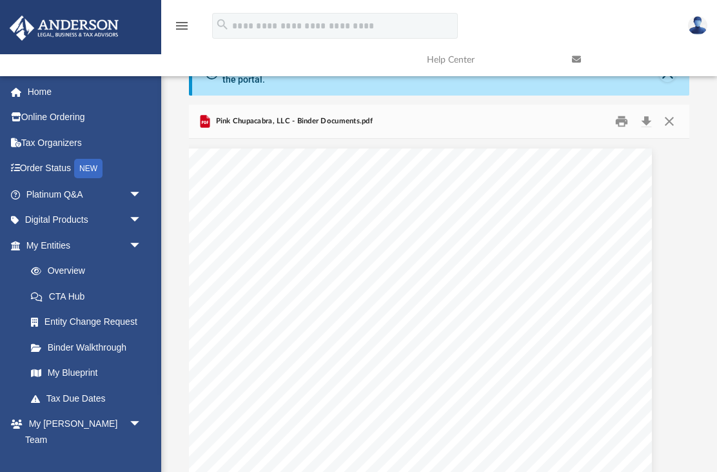
click at [693, 27] on img at bounding box center [697, 25] width 19 height 19
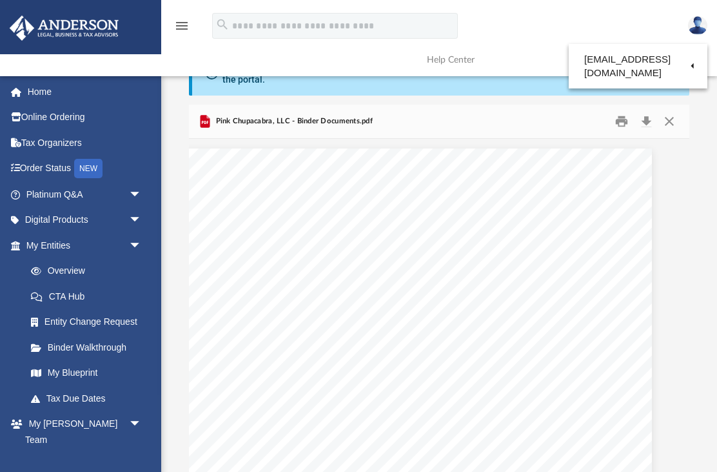
click at [708, 177] on div "**********" at bounding box center [439, 260] width 556 height 421
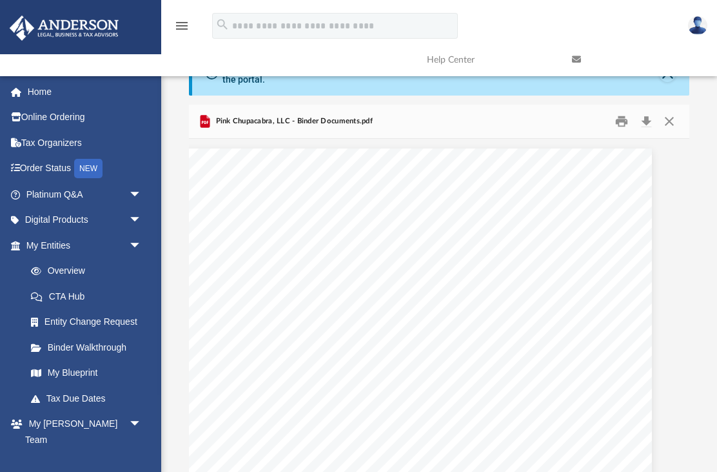
click at [697, 26] on img at bounding box center [697, 25] width 19 height 19
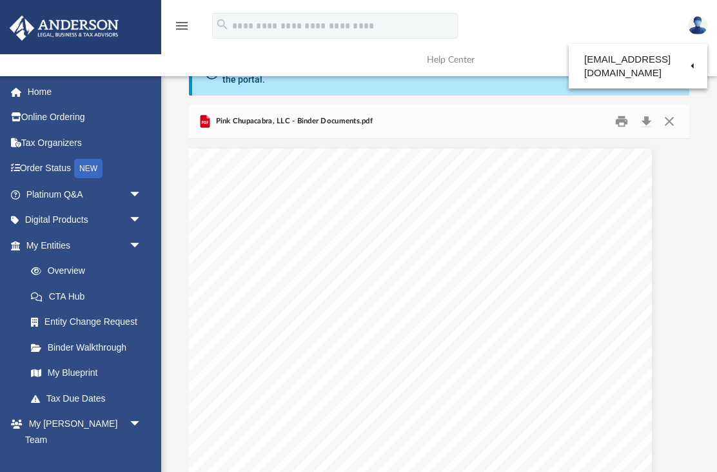
click at [487, 64] on link "My Profile" at bounding box center [488, 60] width 129 height 26
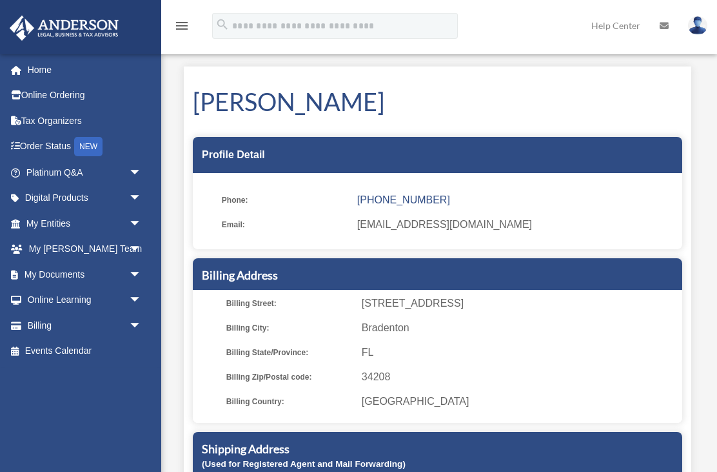
click at [695, 30] on img at bounding box center [697, 25] width 19 height 19
click at [468, 114] on link "Logout" at bounding box center [488, 112] width 129 height 26
